Goal: Check status

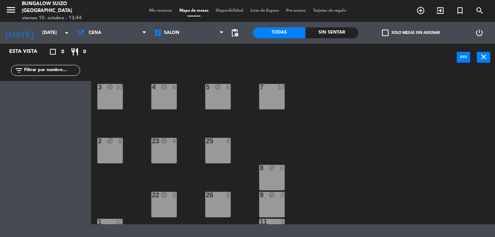
click at [149, 11] on span "Mis reservas" at bounding box center [160, 11] width 30 height 4
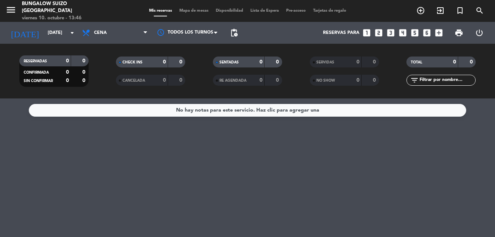
click at [61, 37] on input "[DATE]" at bounding box center [75, 33] width 62 height 12
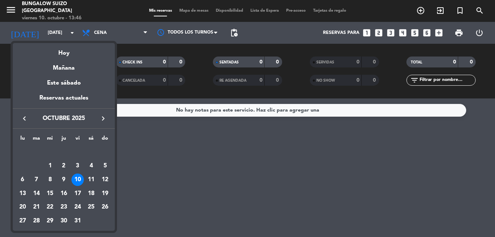
click at [95, 184] on div "11" at bounding box center [91, 179] width 12 height 12
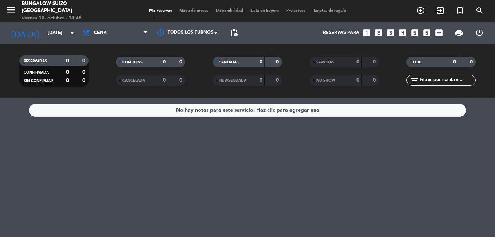
click at [95, 184] on div "No hay notas para este servicio. Haz clic para agregar una" at bounding box center [247, 167] width 495 height 138
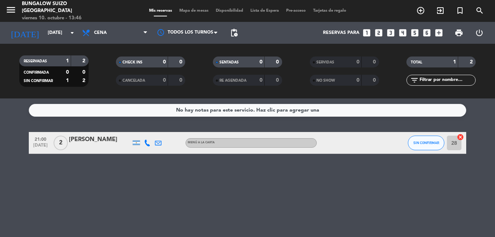
click at [44, 32] on input "[DATE]" at bounding box center [75, 33] width 62 height 12
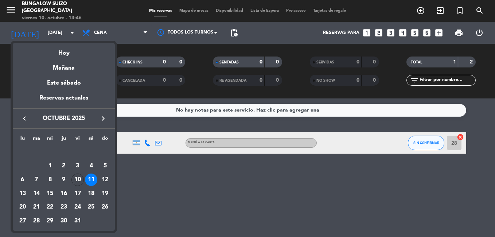
click at [80, 182] on div "10" at bounding box center [77, 179] width 12 height 12
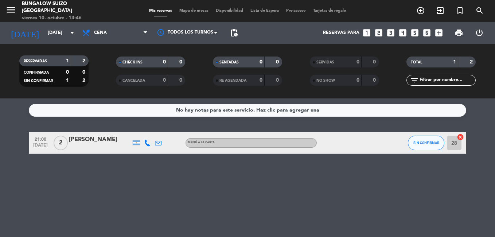
type input "[DATE]"
click at [80, 182] on div "No hay notas para este servicio. Haz clic para agregar una 21:00 [DATE] 2 [PERS…" at bounding box center [247, 167] width 495 height 138
